Goal: Task Accomplishment & Management: Manage account settings

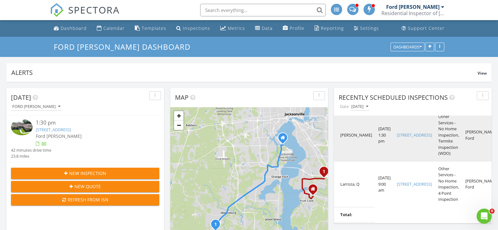
scroll to position [46, 0]
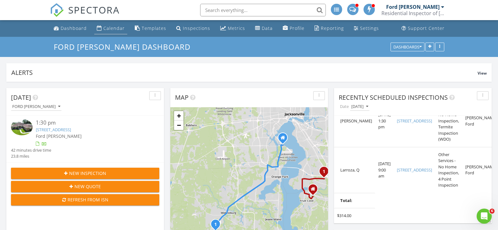
click at [114, 28] on div "Calendar" at bounding box center [113, 28] width 21 height 6
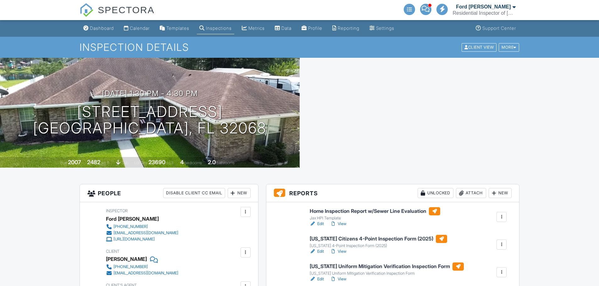
drag, startPoint x: 322, startPoint y: 193, endPoint x: 167, endPoint y: 1, distance: 247.0
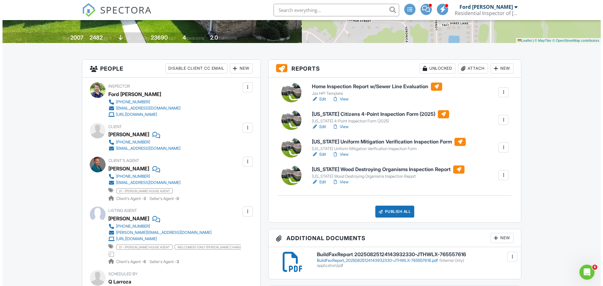
scroll to position [126, 0]
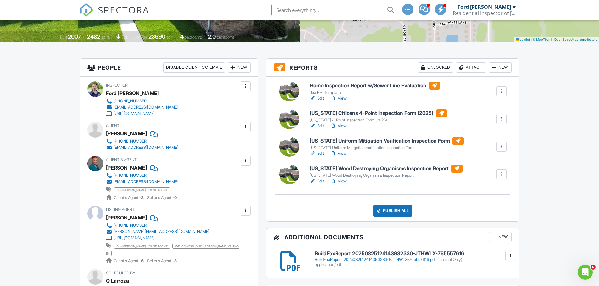
drag, startPoint x: 343, startPoint y: 151, endPoint x: 360, endPoint y: 161, distance: 20.1
click at [356, 155] on div "Edit View" at bounding box center [387, 154] width 154 height 6
click at [398, 214] on div "Publish All" at bounding box center [392, 211] width 39 height 12
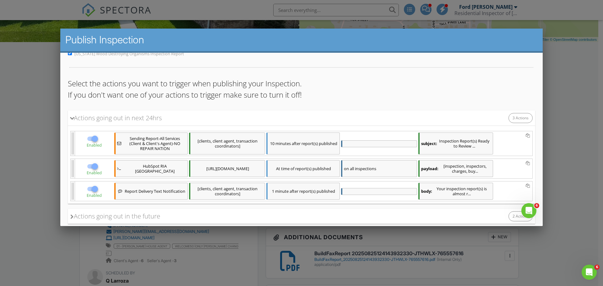
scroll to position [99, 0]
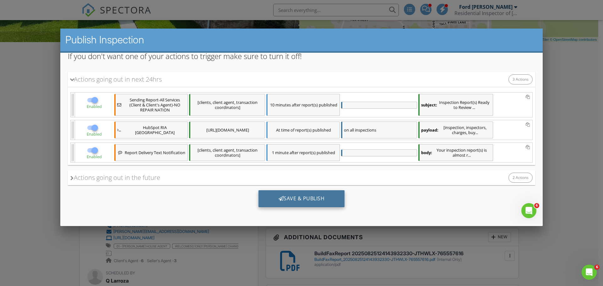
click at [321, 205] on div "Save & Publish" at bounding box center [302, 198] width 86 height 17
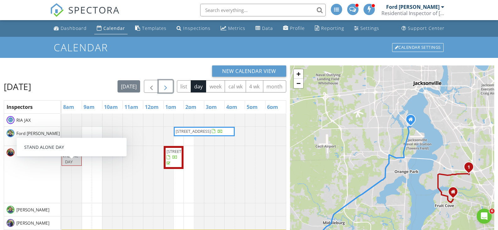
click at [164, 83] on span "button" at bounding box center [166, 87] width 8 height 8
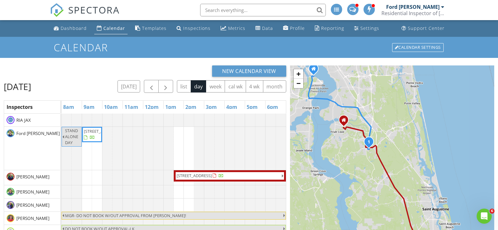
click at [89, 72] on div "New Calendar View" at bounding box center [145, 70] width 282 height 11
click at [165, 86] on span "button" at bounding box center [166, 87] width 8 height 8
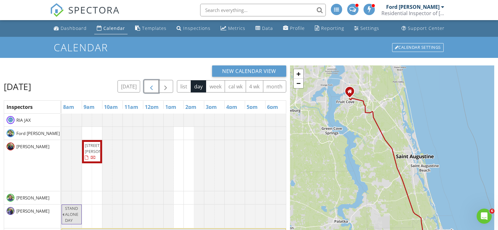
click at [150, 89] on span "button" at bounding box center [152, 87] width 8 height 8
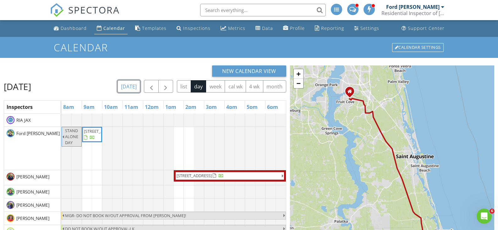
click at [134, 88] on button "today" at bounding box center [129, 86] width 23 height 12
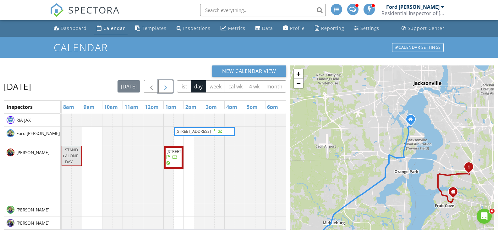
click at [169, 85] on span "button" at bounding box center [166, 87] width 8 height 8
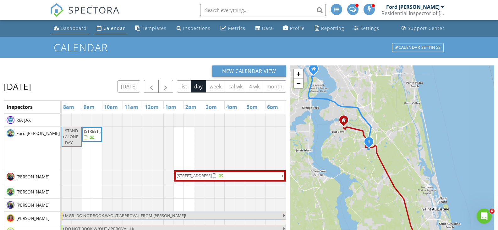
click at [76, 32] on link "Dashboard" at bounding box center [70, 29] width 38 height 12
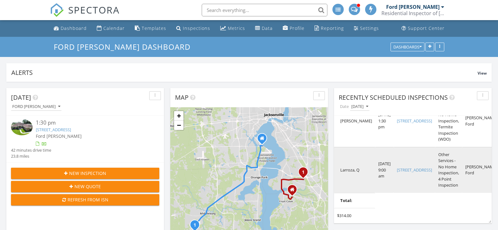
scroll to position [3, 3]
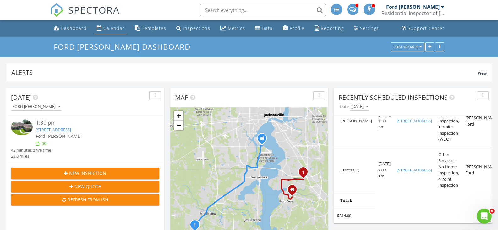
click at [107, 29] on div "Calendar" at bounding box center [113, 28] width 21 height 6
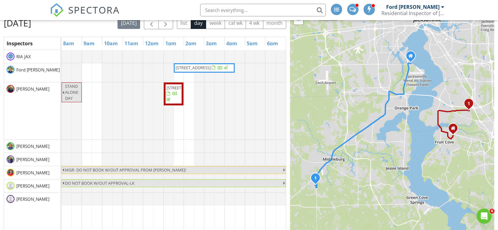
scroll to position [52, 0]
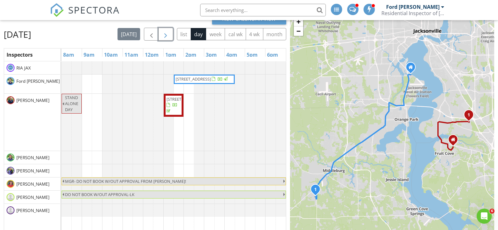
click at [170, 28] on button "button" at bounding box center [165, 34] width 15 height 13
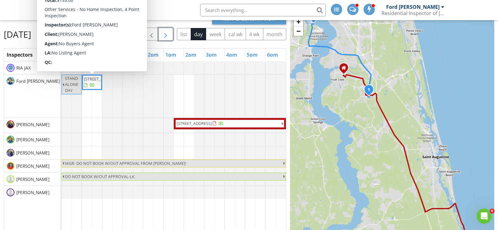
scroll to position [21, 0]
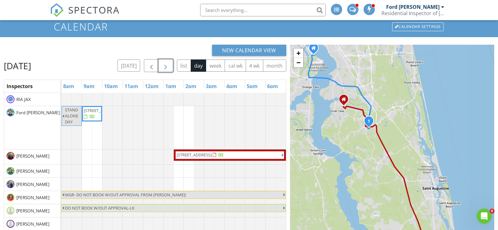
click at [165, 67] on span "button" at bounding box center [166, 66] width 8 height 8
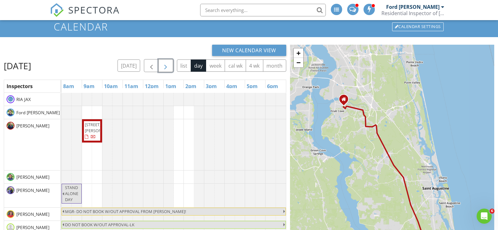
click at [165, 67] on span "button" at bounding box center [166, 66] width 8 height 8
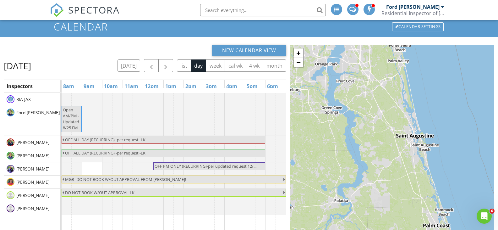
click at [130, 49] on div "New Calendar View" at bounding box center [145, 50] width 282 height 11
click at [129, 66] on button "today" at bounding box center [129, 65] width 23 height 12
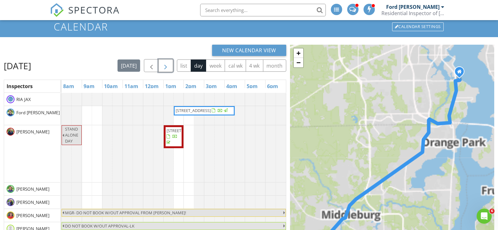
click at [169, 65] on span "button" at bounding box center [166, 66] width 8 height 8
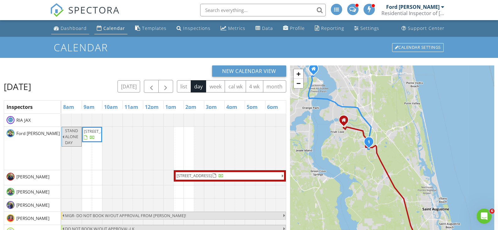
click at [62, 32] on link "Dashboard" at bounding box center [70, 29] width 38 height 12
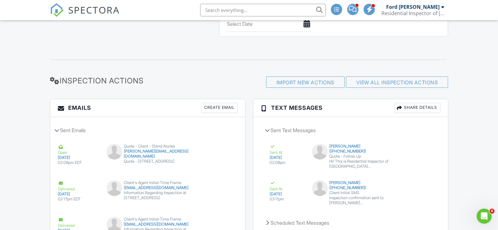
scroll to position [1665, 0]
